Goal: Task Accomplishment & Management: Complete application form

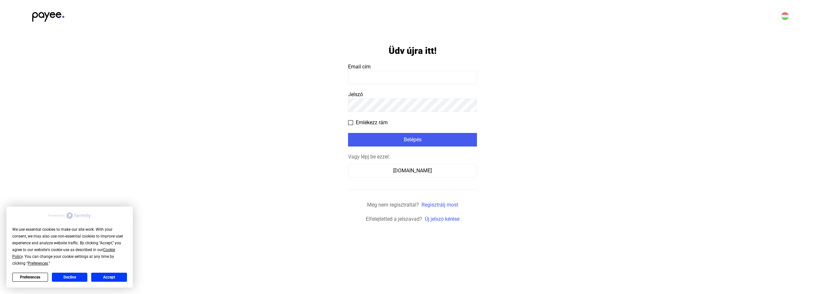
click at [380, 75] on input at bounding box center [412, 78] width 129 height 14
type input "**********"
click at [351, 123] on span at bounding box center [350, 122] width 5 height 5
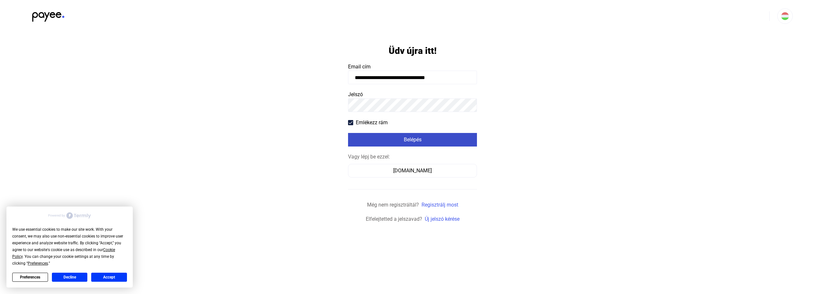
click at [424, 139] on div "Belépés" at bounding box center [412, 140] width 125 height 8
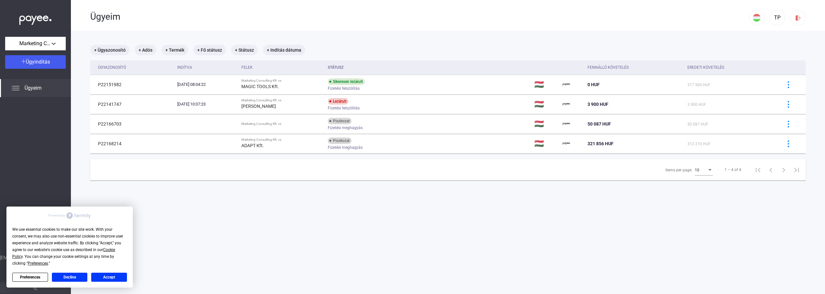
click at [113, 278] on button "Accept" at bounding box center [109, 276] width 36 height 9
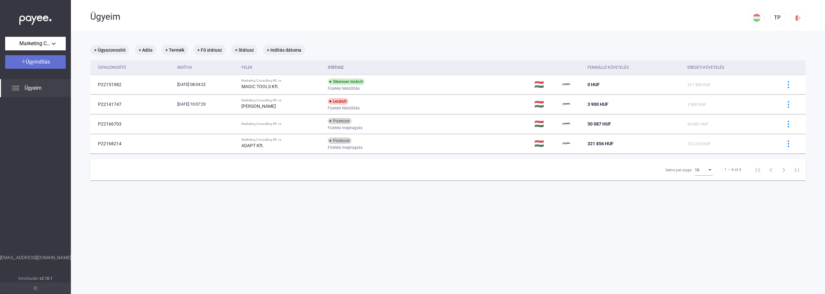
click at [43, 60] on span "Ügyindítás" at bounding box center [38, 62] width 24 height 6
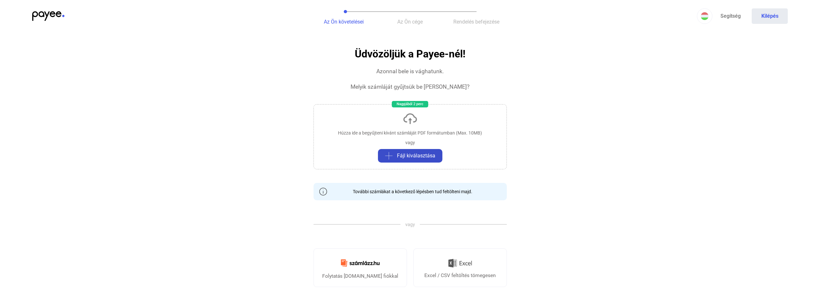
click at [406, 152] on span "Fájl kiválasztása" at bounding box center [416, 156] width 38 height 8
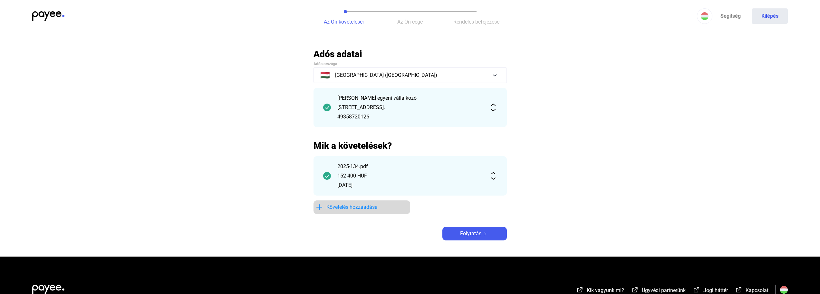
click at [366, 207] on span "Követelés hozzáadása" at bounding box center [351, 207] width 51 height 8
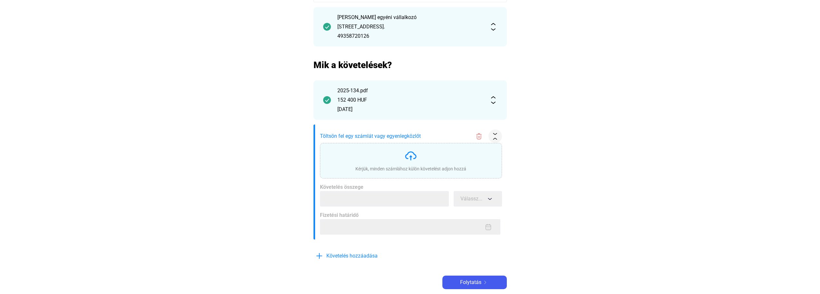
scroll to position [97, 0]
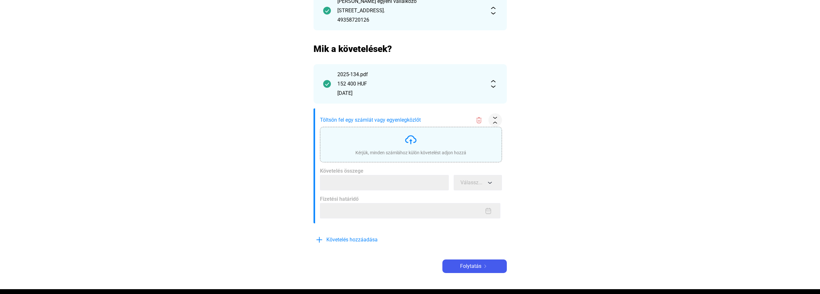
click at [406, 143] on img at bounding box center [410, 139] width 13 height 13
click at [420, 142] on div "Kérjük, minden számlához külön követelést adjon hozzá" at bounding box center [410, 144] width 111 height 23
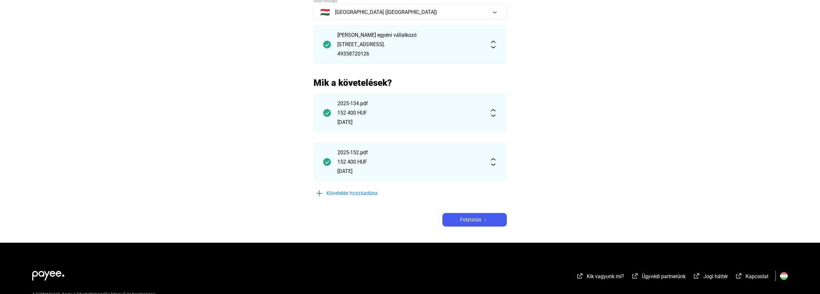
scroll to position [64, 0]
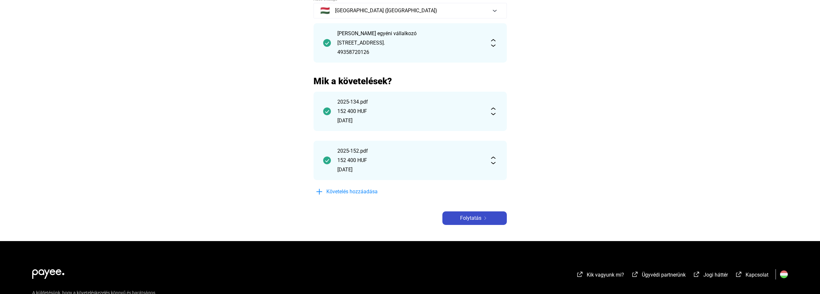
click at [475, 217] on span "Folytatás" at bounding box center [470, 218] width 21 height 8
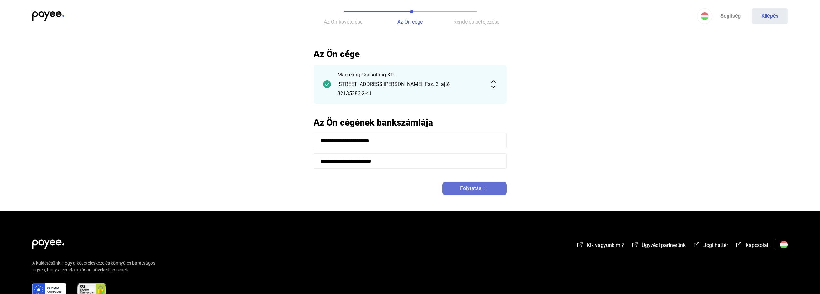
click at [480, 192] on button "Folytatás" at bounding box center [474, 188] width 64 height 14
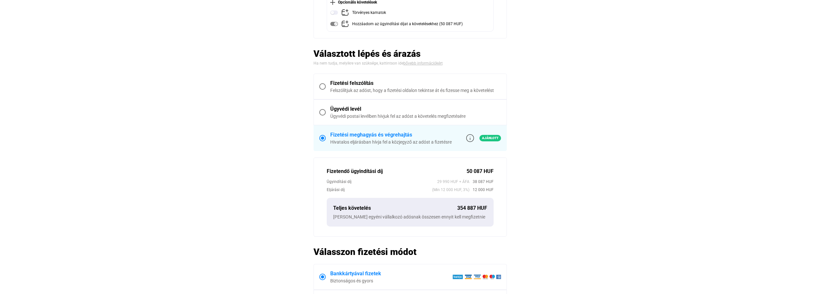
scroll to position [129, 0]
click at [322, 90] on span at bounding box center [322, 87] width 6 height 6
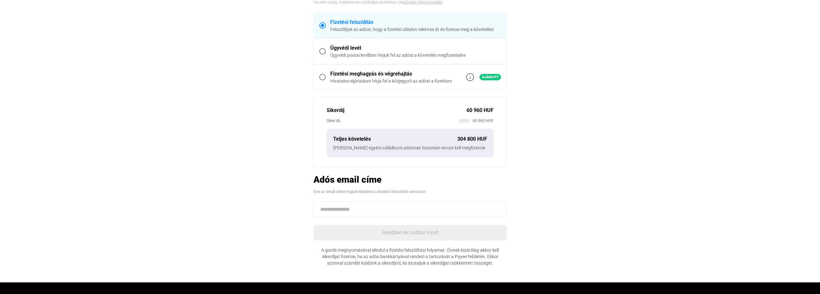
scroll to position [117, 0]
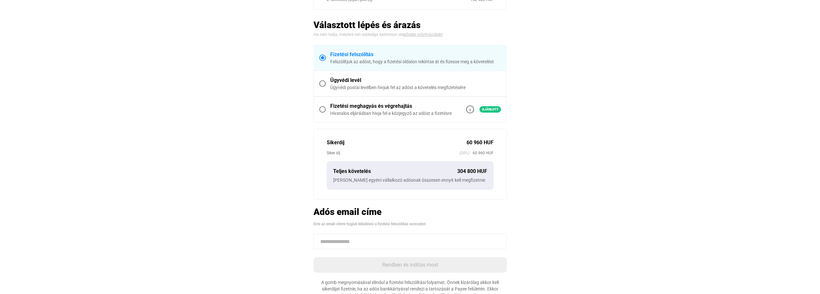
click at [363, 86] on div "Ügyvédi postai levélben hívjuk fel az adóst a követelés megfizetésére" at bounding box center [415, 87] width 171 height 6
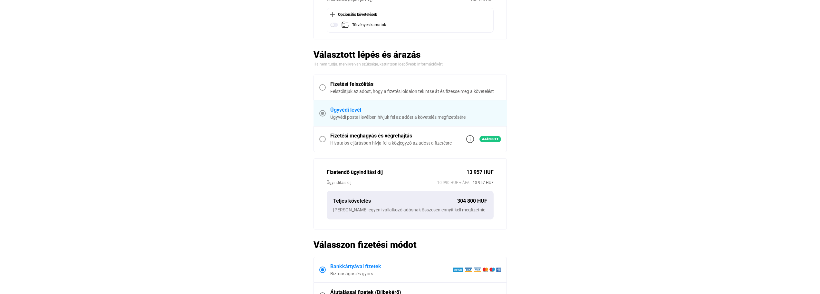
scroll to position [104, 0]
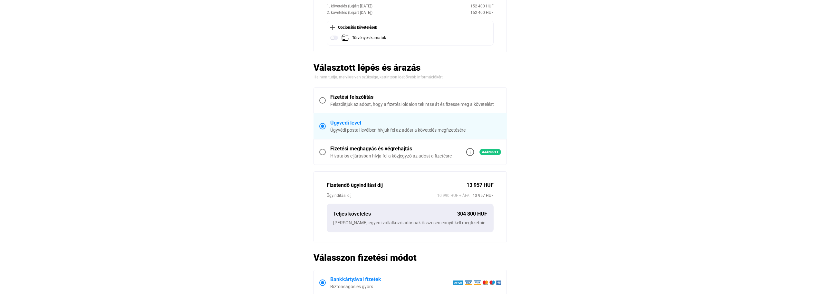
click at [359, 150] on div "Fizetési meghagyás és végrehajtás" at bounding box center [390, 149] width 121 height 8
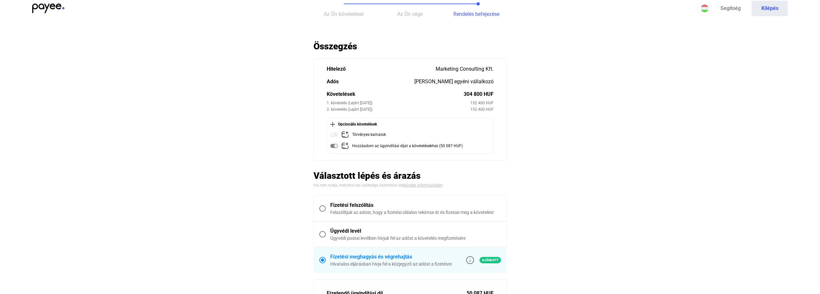
scroll to position [0, 0]
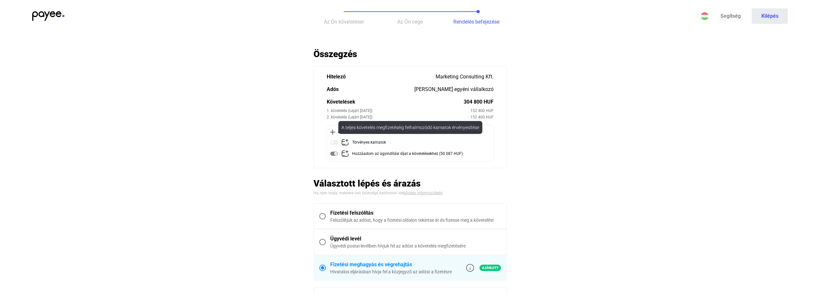
click at [335, 143] on img at bounding box center [334, 142] width 8 height 8
